Goal: Use online tool/utility

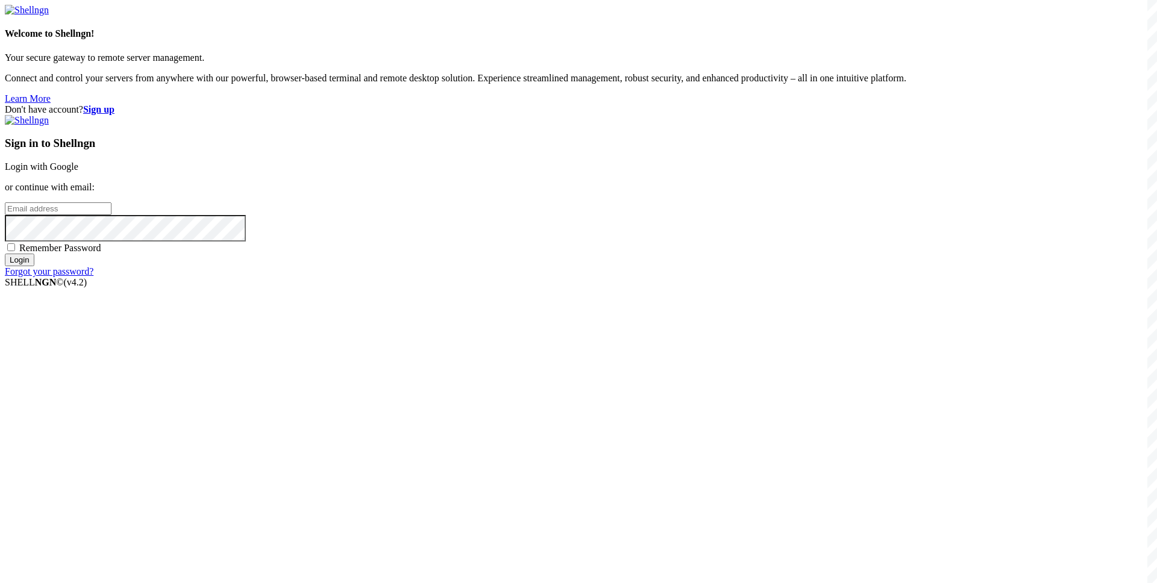
click at [519, 277] on div "Don't have account? Sign up Sign in to Shellngn Login with Google or continue w…" at bounding box center [578, 190] width 1147 height 173
click at [111, 215] on input "email" at bounding box center [58, 208] width 107 height 13
type input "s"
type input "[EMAIL_ADDRESS][DOMAIN_NAME]"
click at [5, 254] on input "Login" at bounding box center [20, 260] width 30 height 13
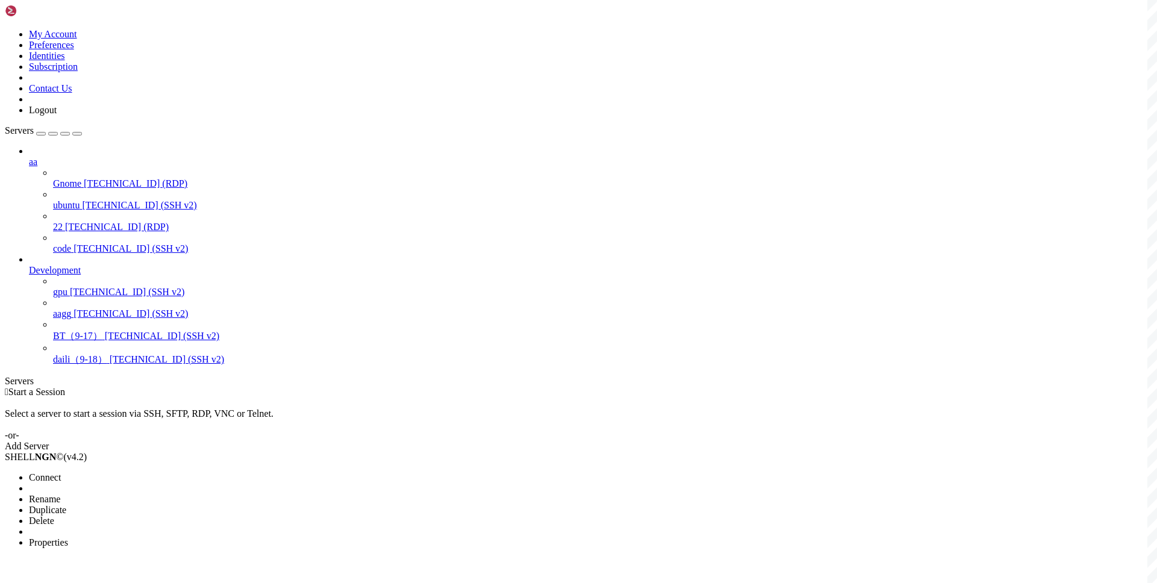
click at [61, 472] on span "Connect" at bounding box center [45, 477] width 32 height 10
